Goal: Navigation & Orientation: Find specific page/section

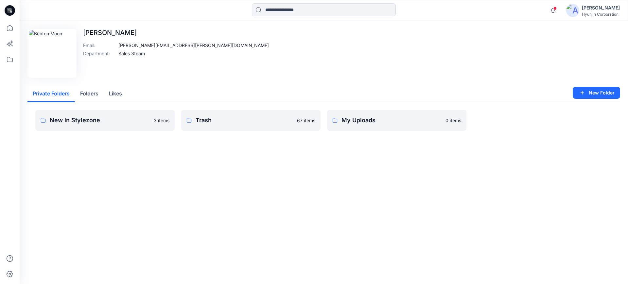
click at [75, 90] on button "Private Folders" at bounding box center [50, 94] width 47 height 17
click at [83, 92] on button "Folders" at bounding box center [89, 94] width 29 height 17
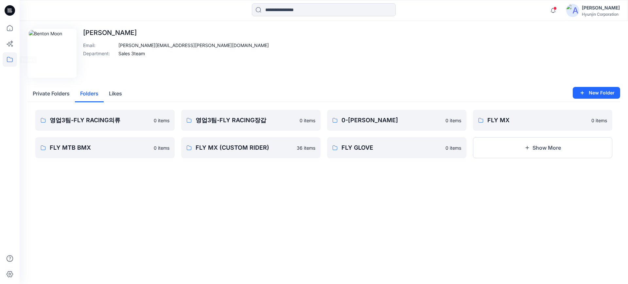
click at [6, 58] on icon at bounding box center [10, 59] width 14 height 14
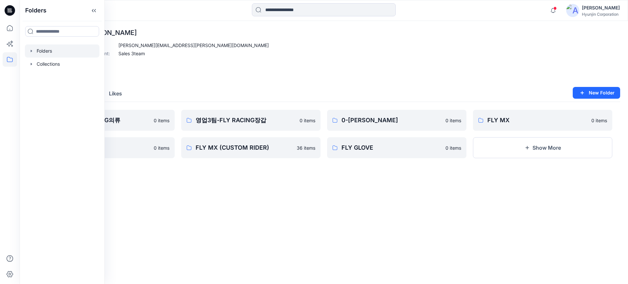
click at [54, 57] on div at bounding box center [62, 50] width 75 height 13
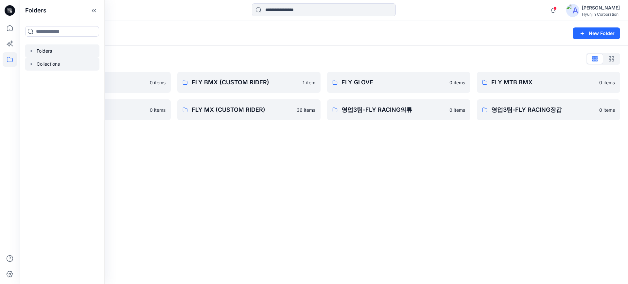
click at [53, 63] on div at bounding box center [62, 64] width 75 height 13
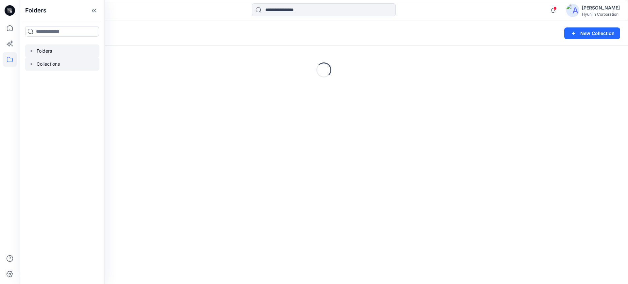
click at [59, 48] on div at bounding box center [62, 50] width 75 height 13
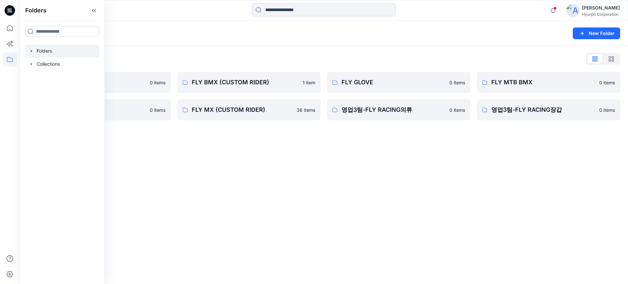
click at [258, 184] on div "Folders New Folder Folders List 0-HYUNJIN 0 items FLY MX 0 items FLY BMX (CUSTO…" at bounding box center [324, 152] width 609 height 263
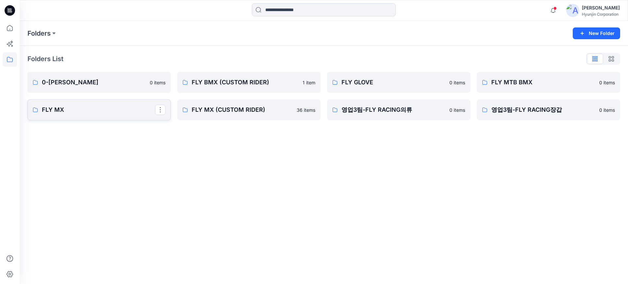
click at [99, 113] on p "FLY MX" at bounding box center [98, 109] width 113 height 9
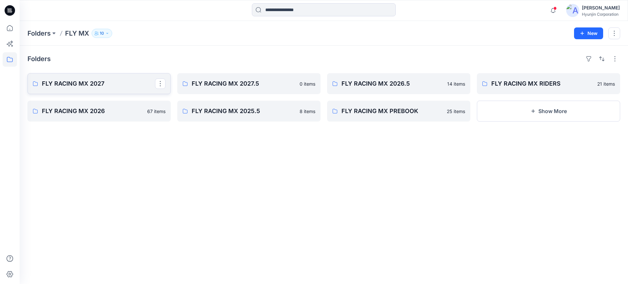
click at [112, 87] on p "FLY RACING MX 2027" at bounding box center [98, 83] width 113 height 9
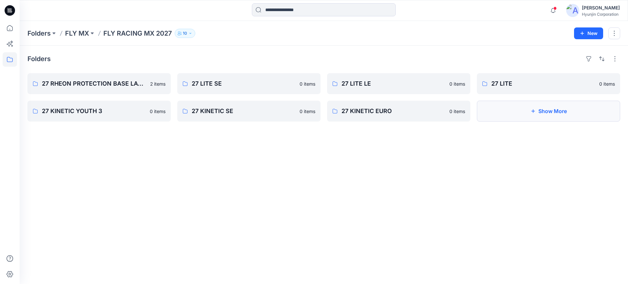
click at [521, 113] on button "Show More" at bounding box center [548, 111] width 143 height 21
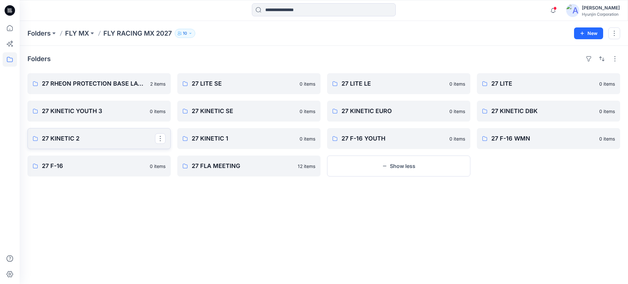
click at [106, 138] on p "27 KINETIC 2" at bounding box center [98, 138] width 113 height 9
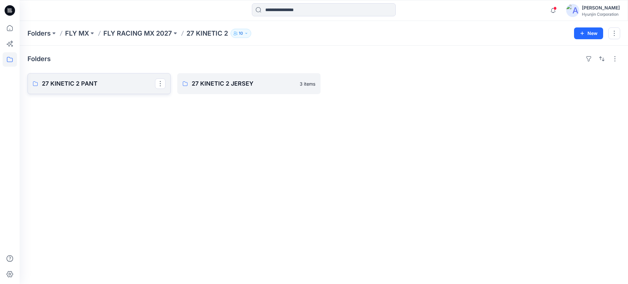
click at [74, 91] on link "27 KINETIC 2 PANT" at bounding box center [98, 83] width 143 height 21
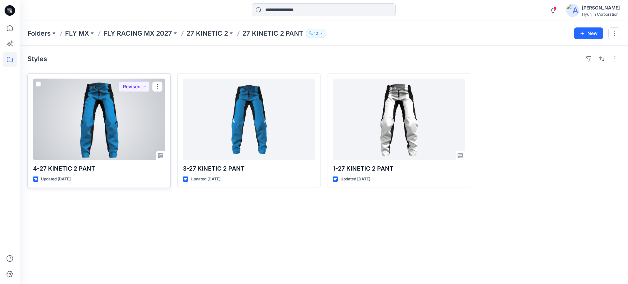
click at [118, 148] on div at bounding box center [99, 119] width 132 height 81
